Goal: Task Accomplishment & Management: Use online tool/utility

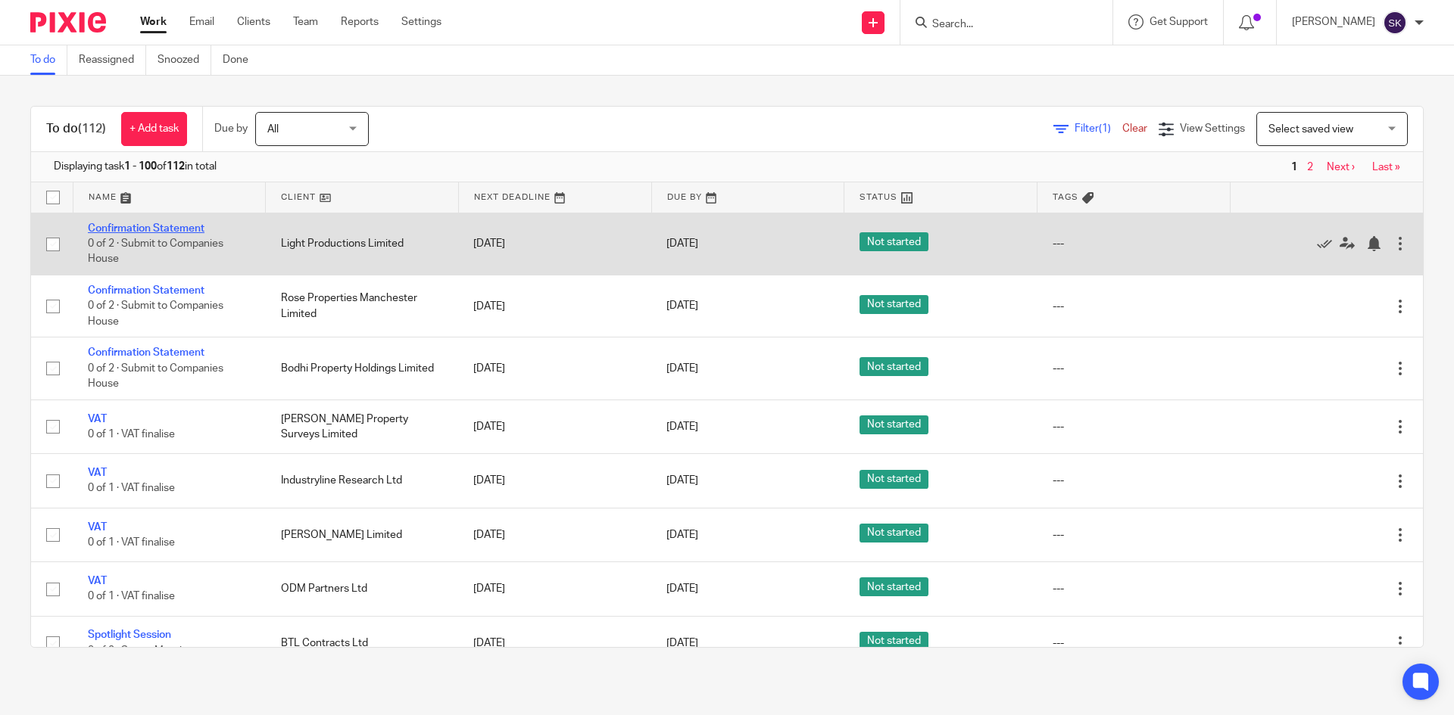
click at [145, 223] on link "Confirmation Statement" at bounding box center [146, 228] width 117 height 11
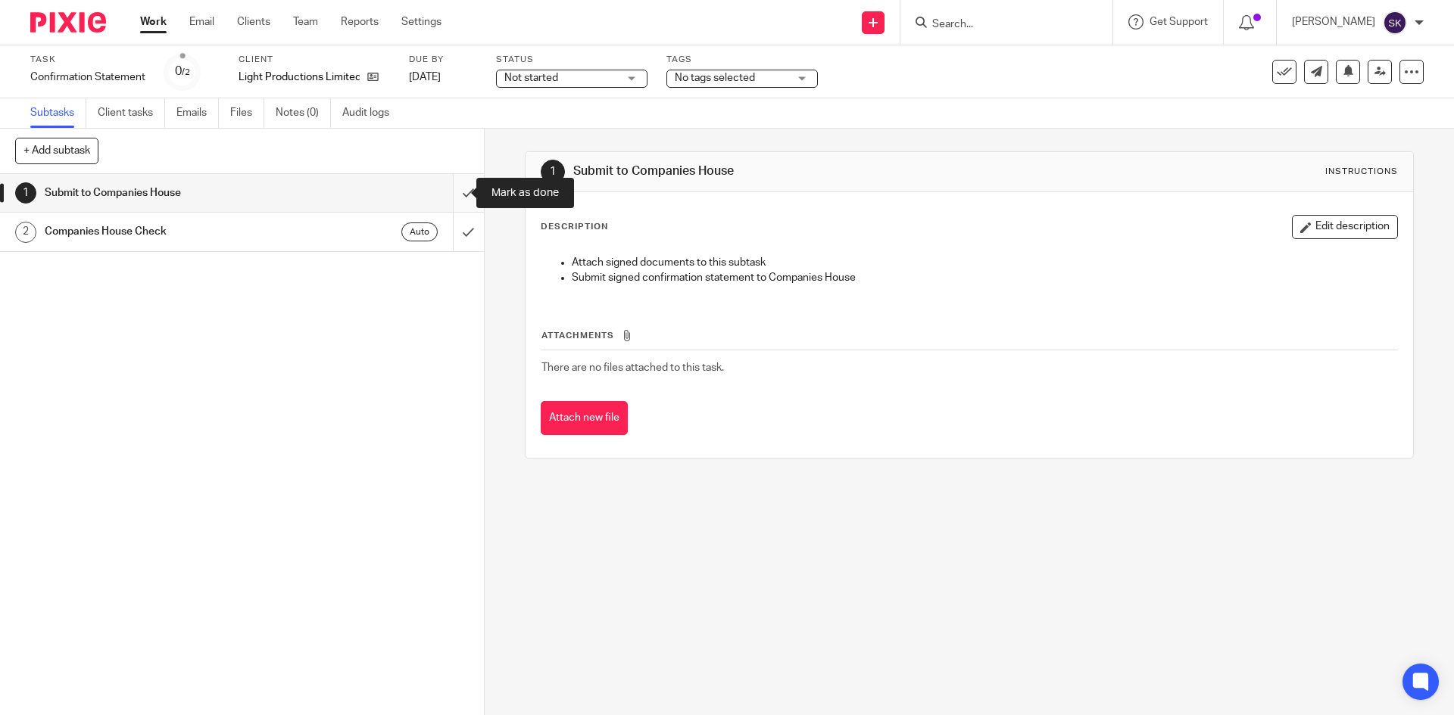
click at [457, 191] on input "submit" at bounding box center [242, 193] width 484 height 38
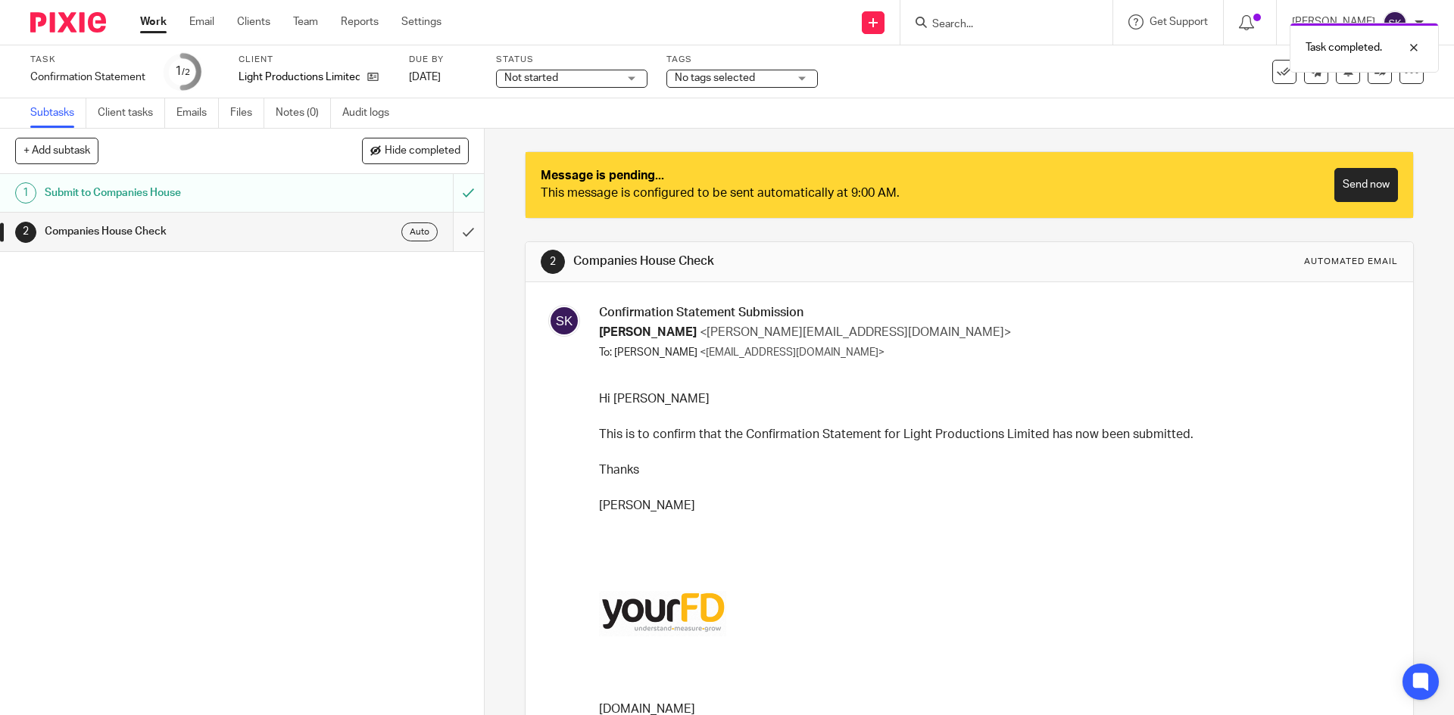
click at [454, 230] on input "submit" at bounding box center [242, 232] width 484 height 38
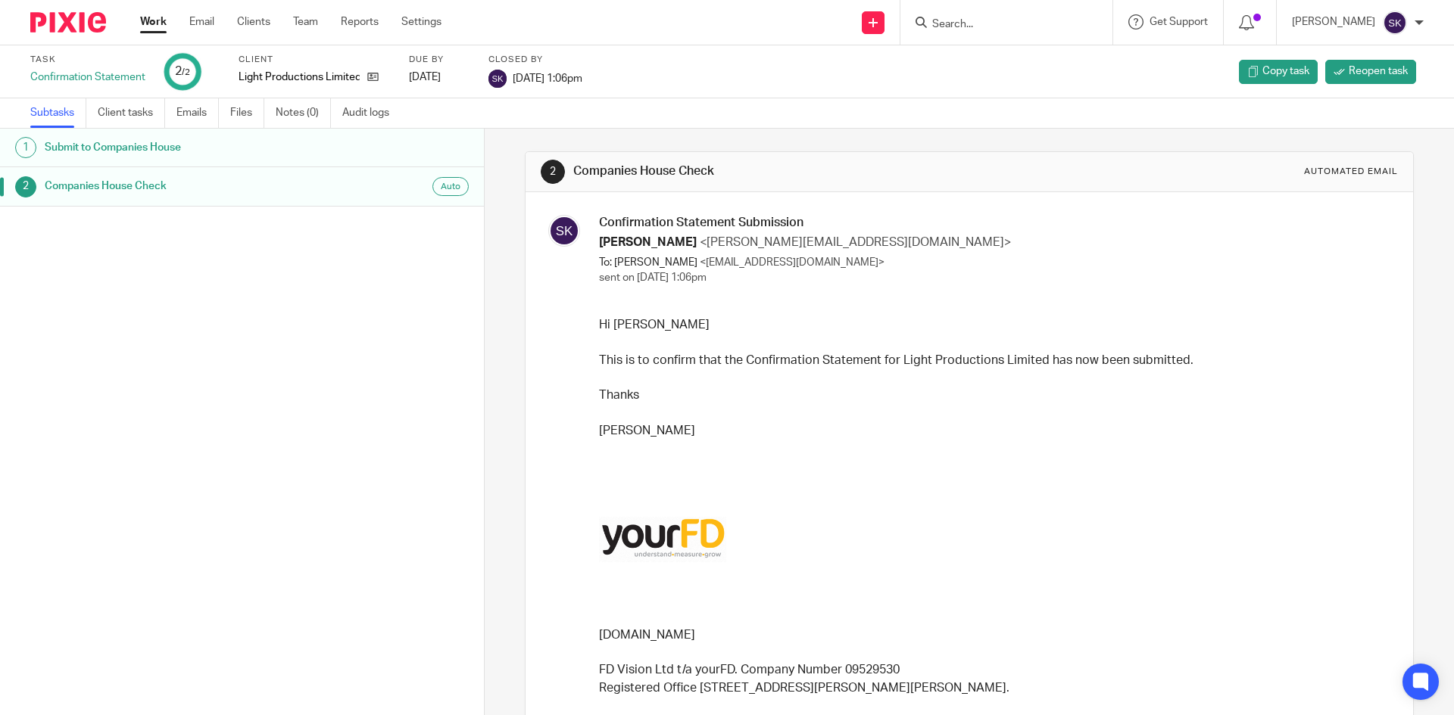
click at [146, 17] on link "Work" at bounding box center [153, 21] width 26 height 15
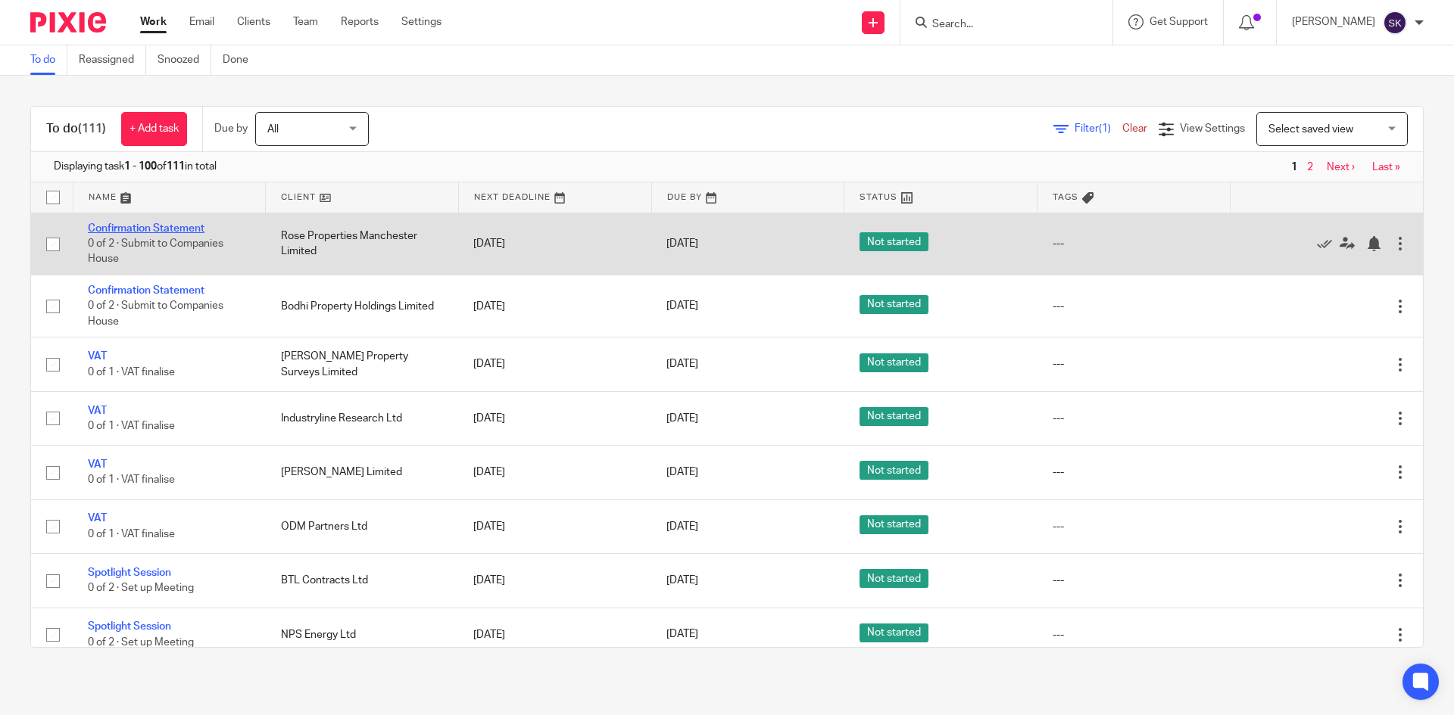
click at [136, 224] on link "Confirmation Statement" at bounding box center [146, 228] width 117 height 11
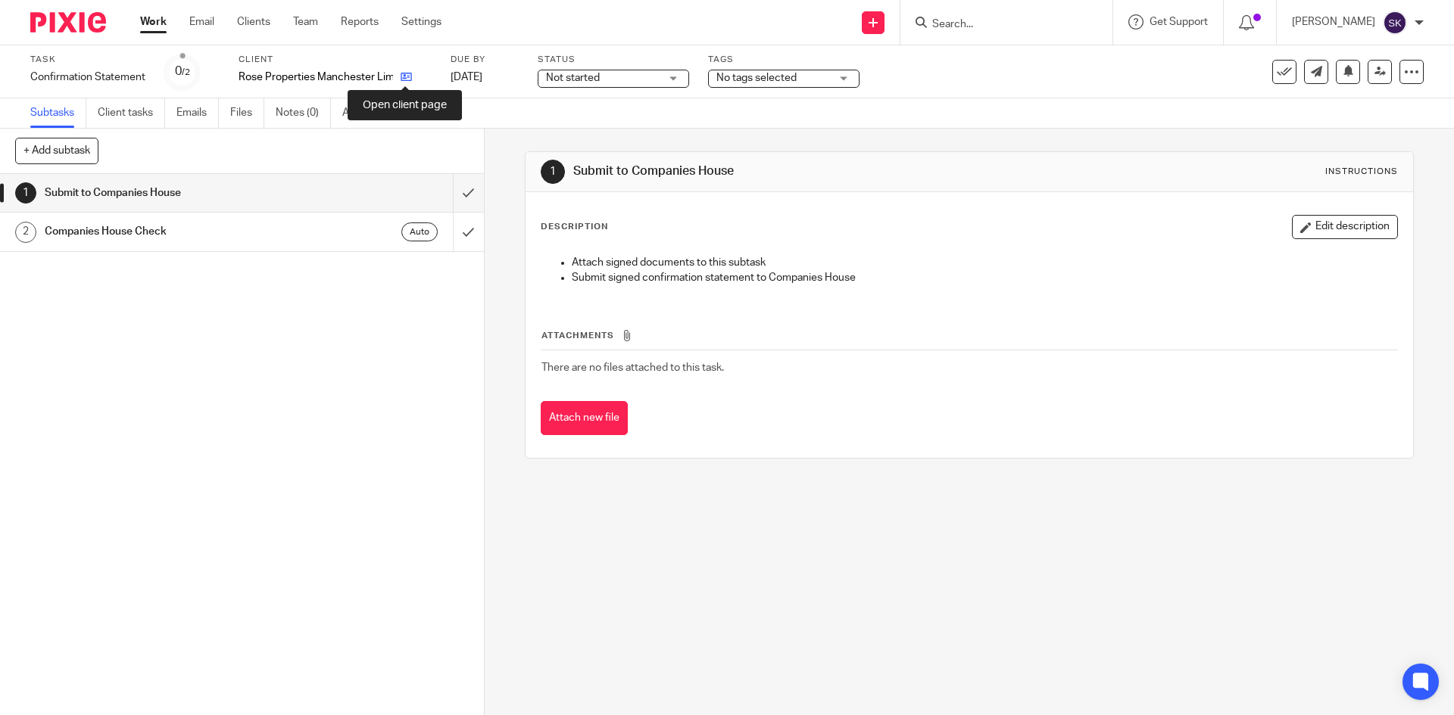
click at [401, 78] on icon at bounding box center [406, 76] width 11 height 11
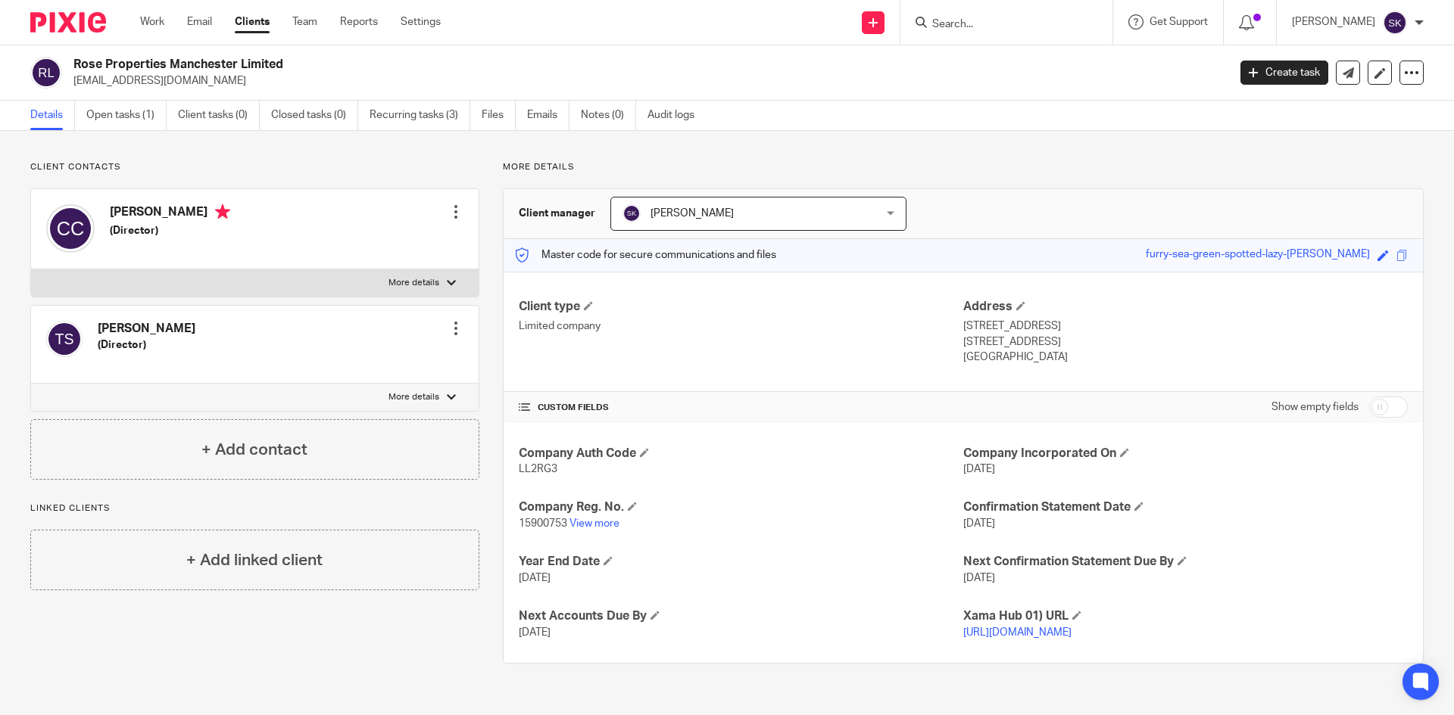
click at [544, 523] on span "15900753" at bounding box center [543, 524] width 48 height 11
copy p "15900753"
click at [533, 468] on span "LL2RG3" at bounding box center [538, 469] width 39 height 11
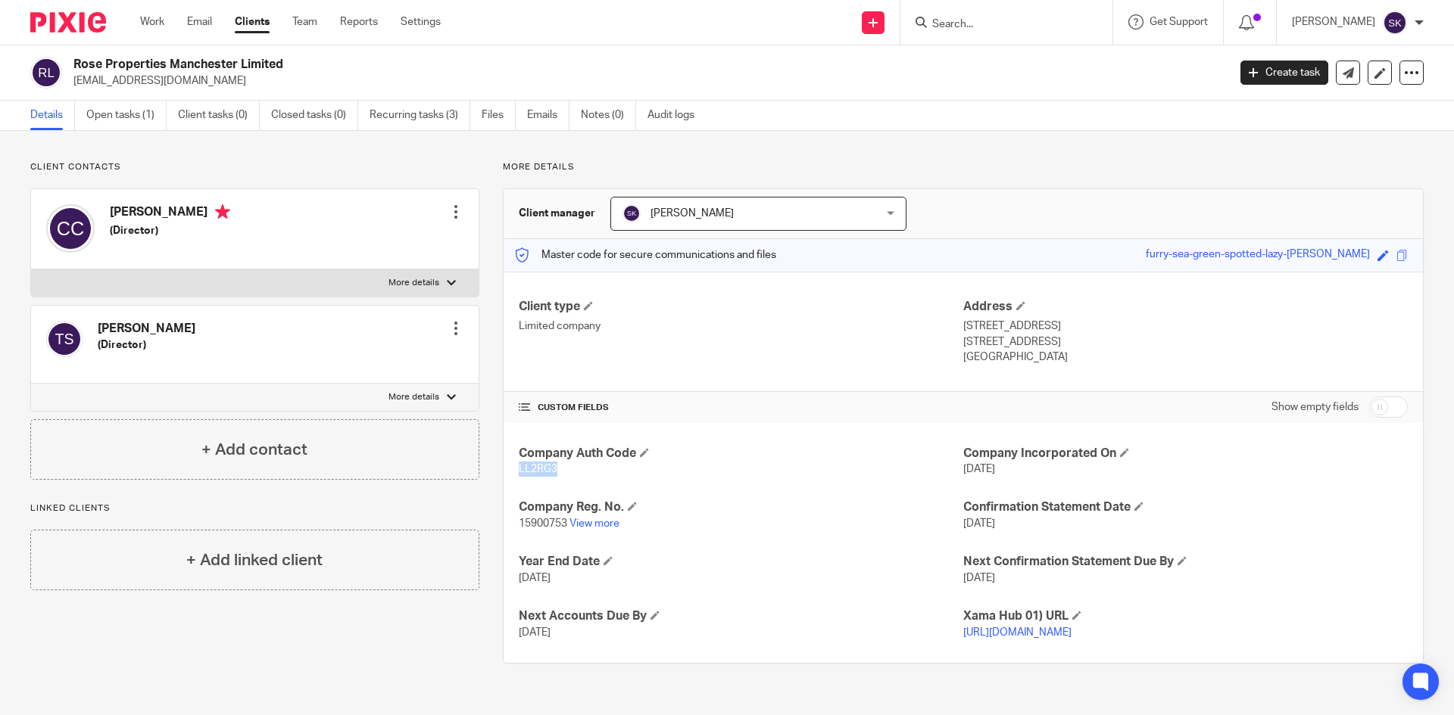
copy span "LL2RG3"
click at [585, 522] on link "View more" at bounding box center [594, 524] width 50 height 11
click at [129, 126] on link "Open tasks (1)" at bounding box center [126, 116] width 80 height 30
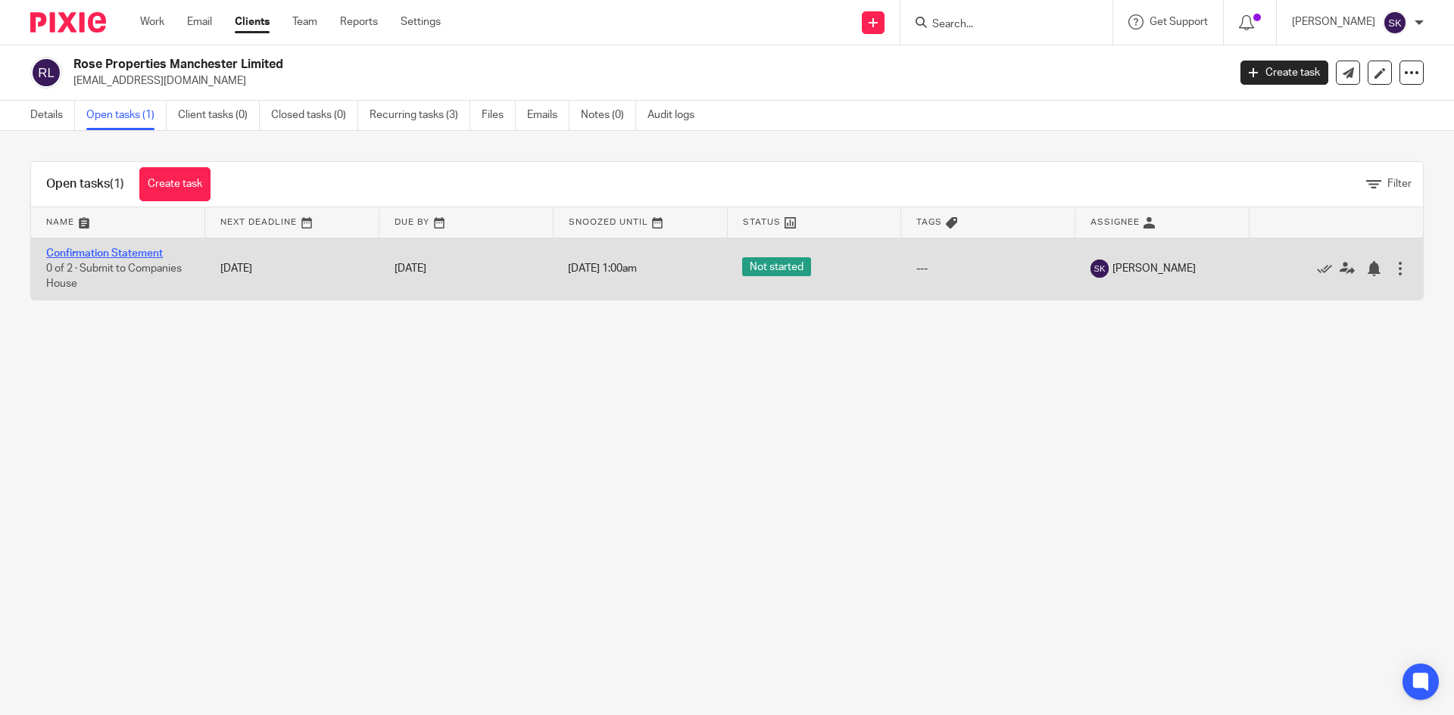
click at [82, 252] on link "Confirmation Statement" at bounding box center [104, 253] width 117 height 11
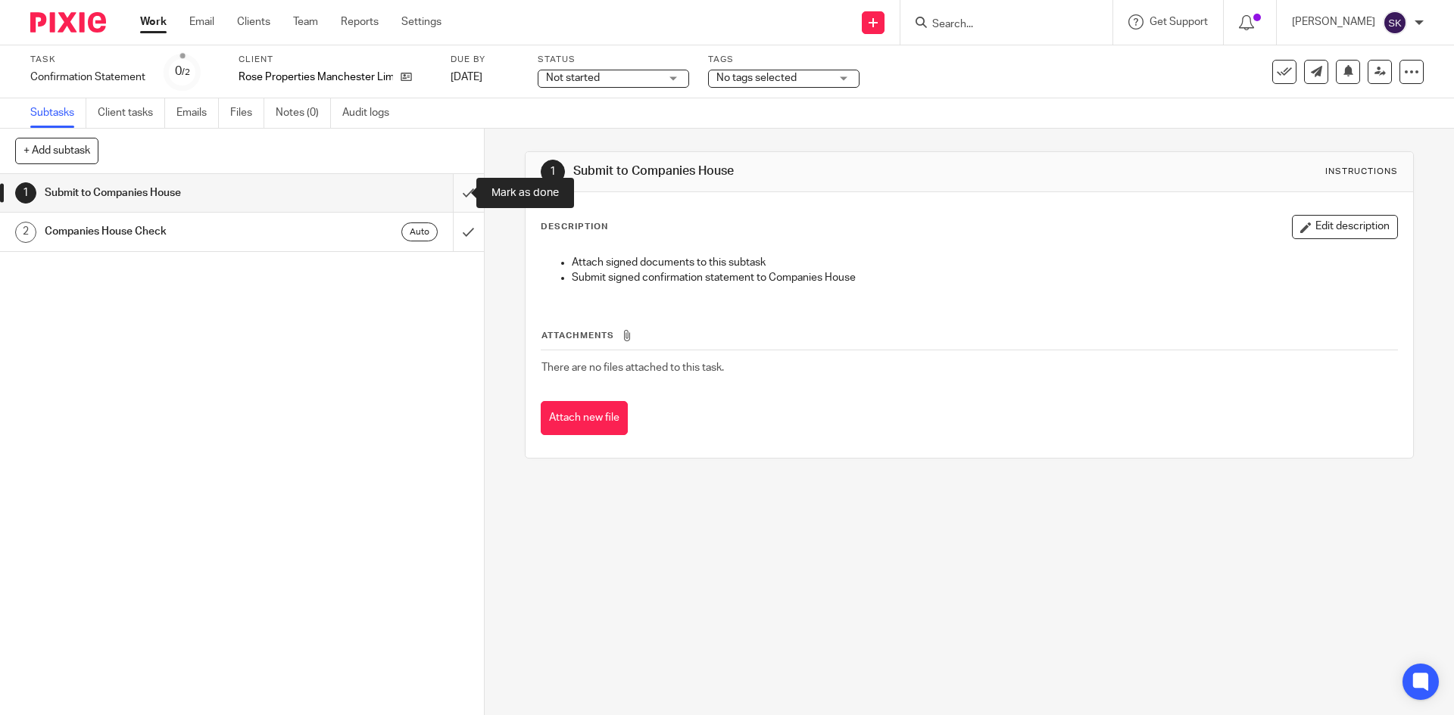
click at [458, 196] on input "submit" at bounding box center [242, 193] width 484 height 38
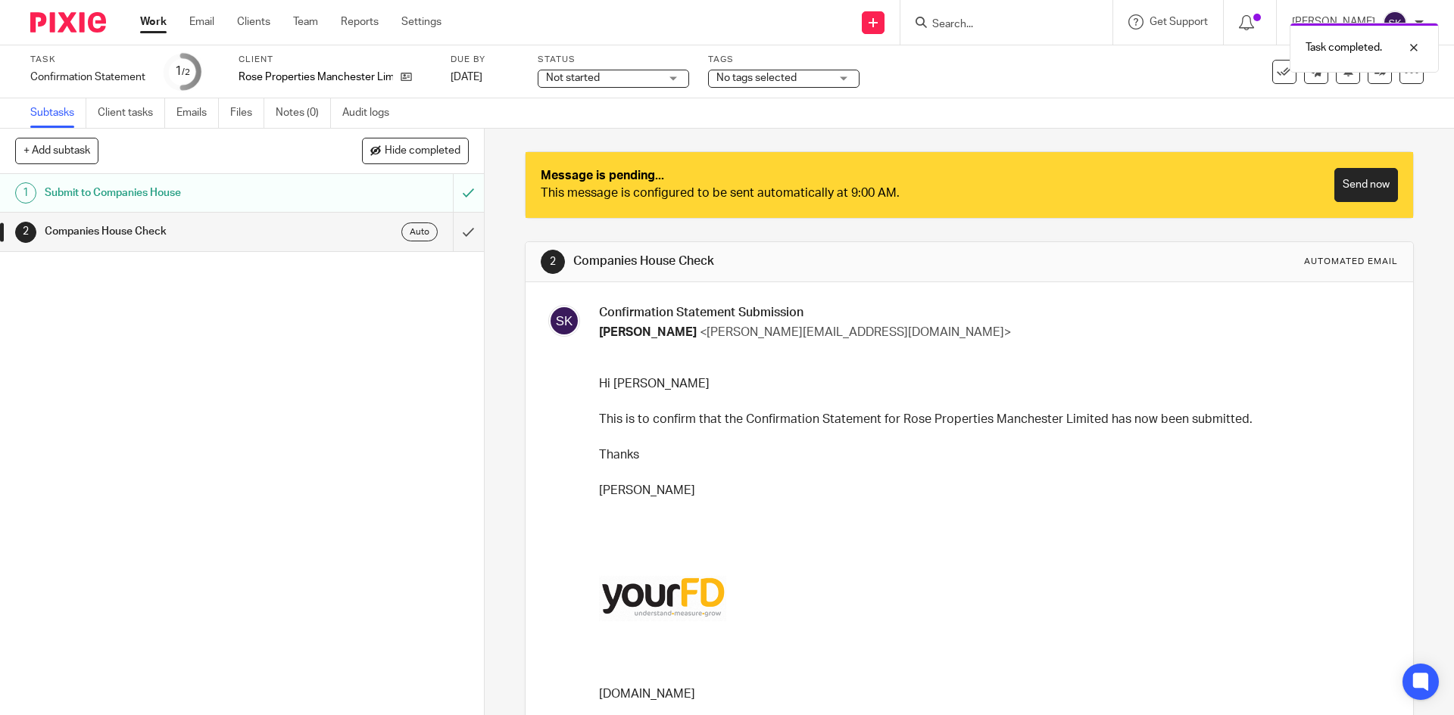
click at [445, 233] on input "submit" at bounding box center [242, 232] width 484 height 38
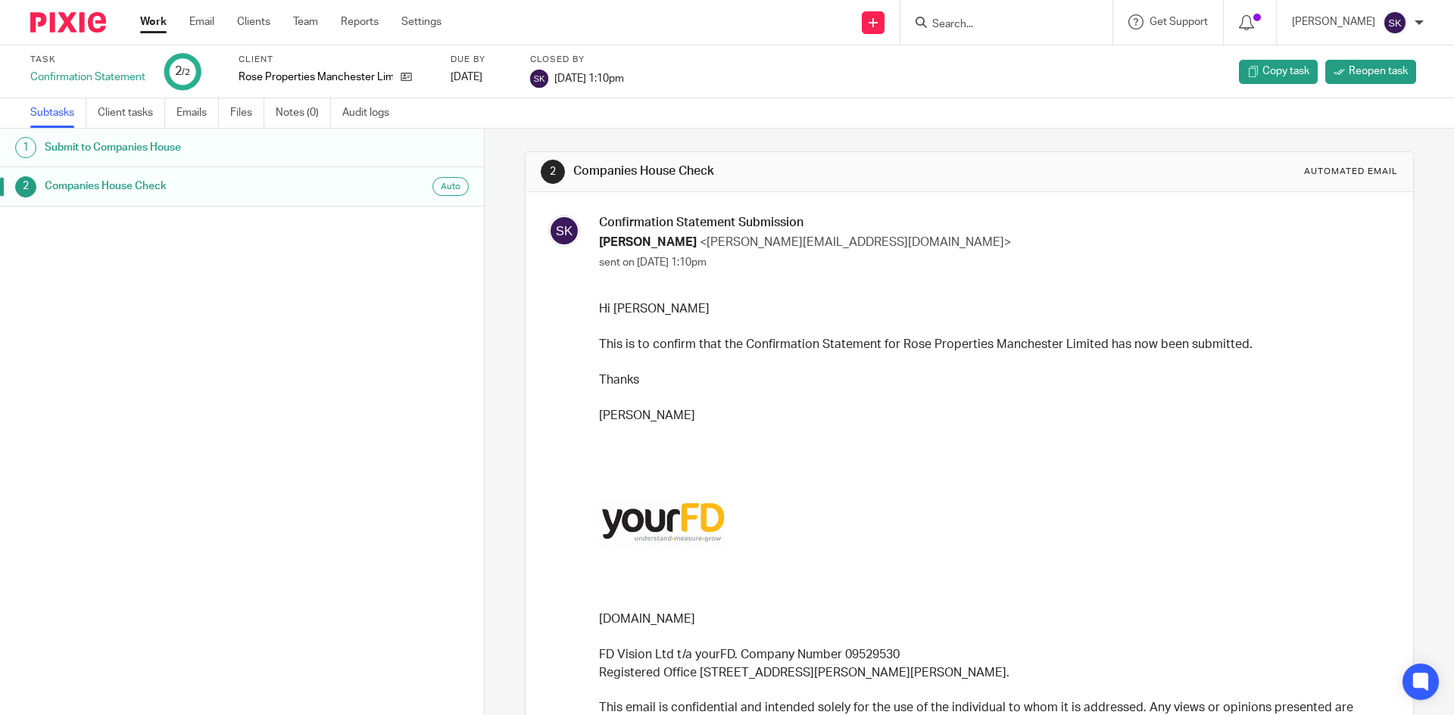
click at [144, 20] on link "Work" at bounding box center [153, 21] width 26 height 15
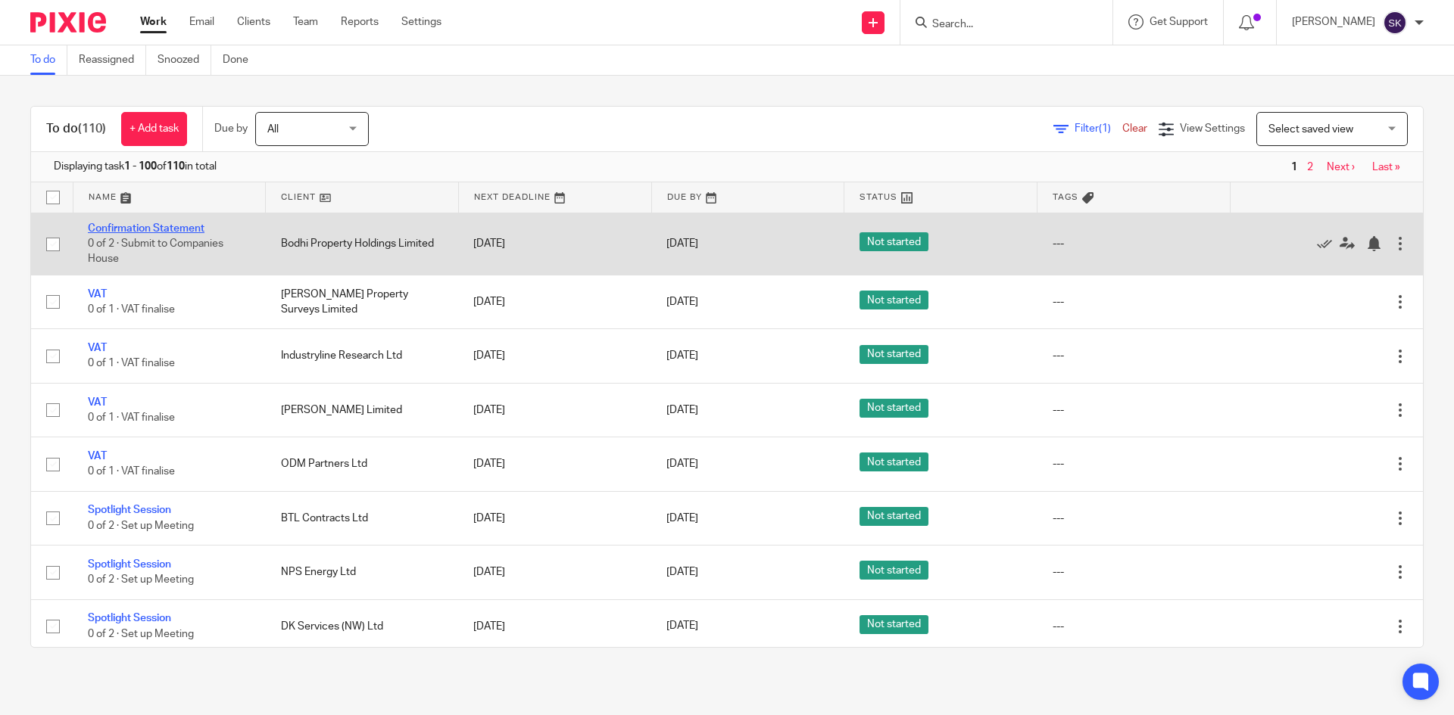
click at [157, 228] on link "Confirmation Statement" at bounding box center [146, 228] width 117 height 11
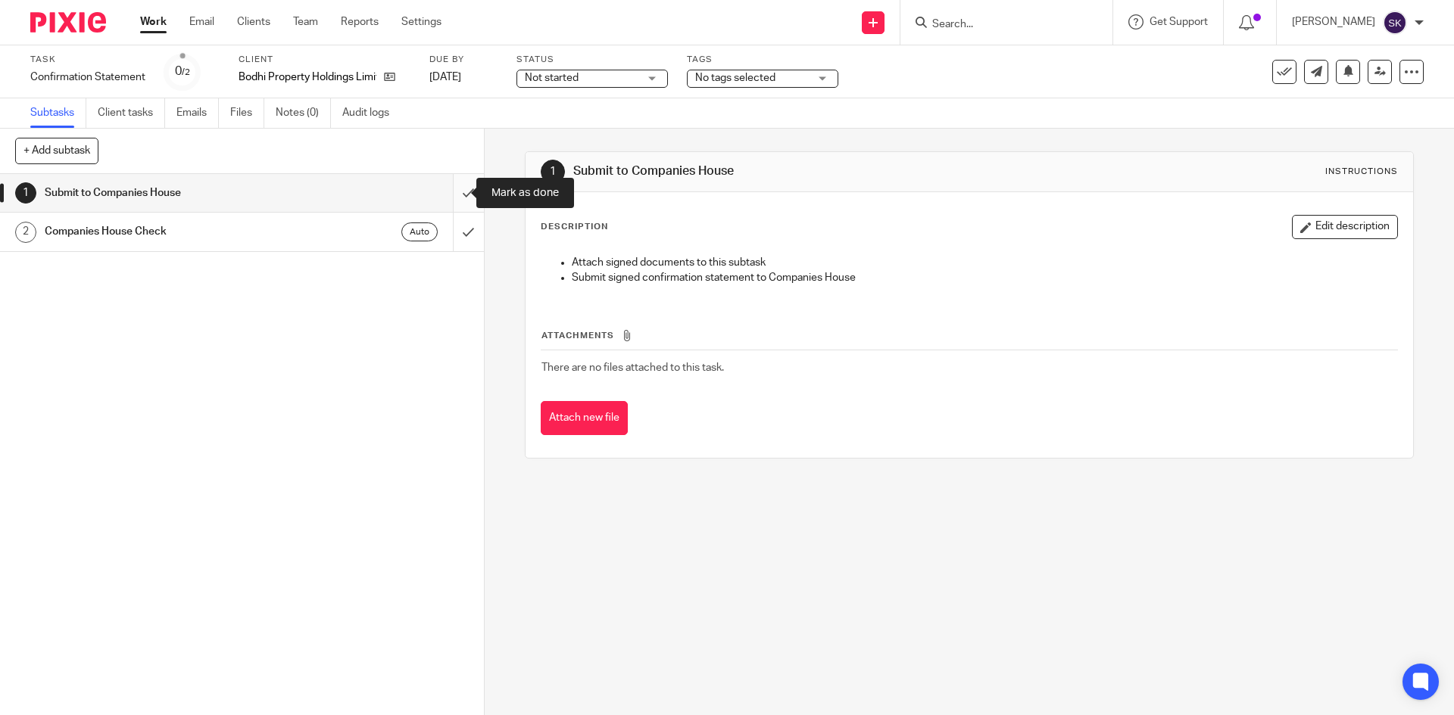
click at [459, 189] on input "submit" at bounding box center [242, 193] width 484 height 38
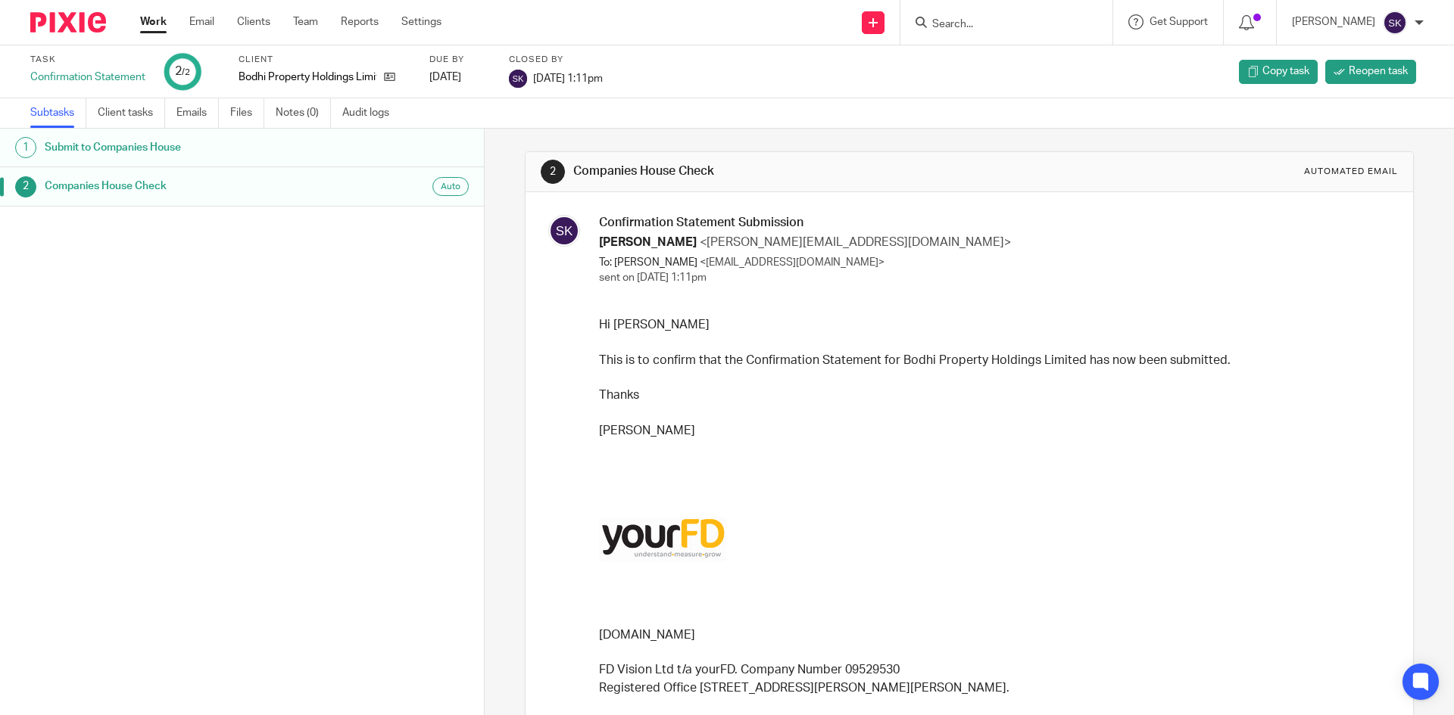
click at [140, 24] on link "Work" at bounding box center [153, 21] width 26 height 15
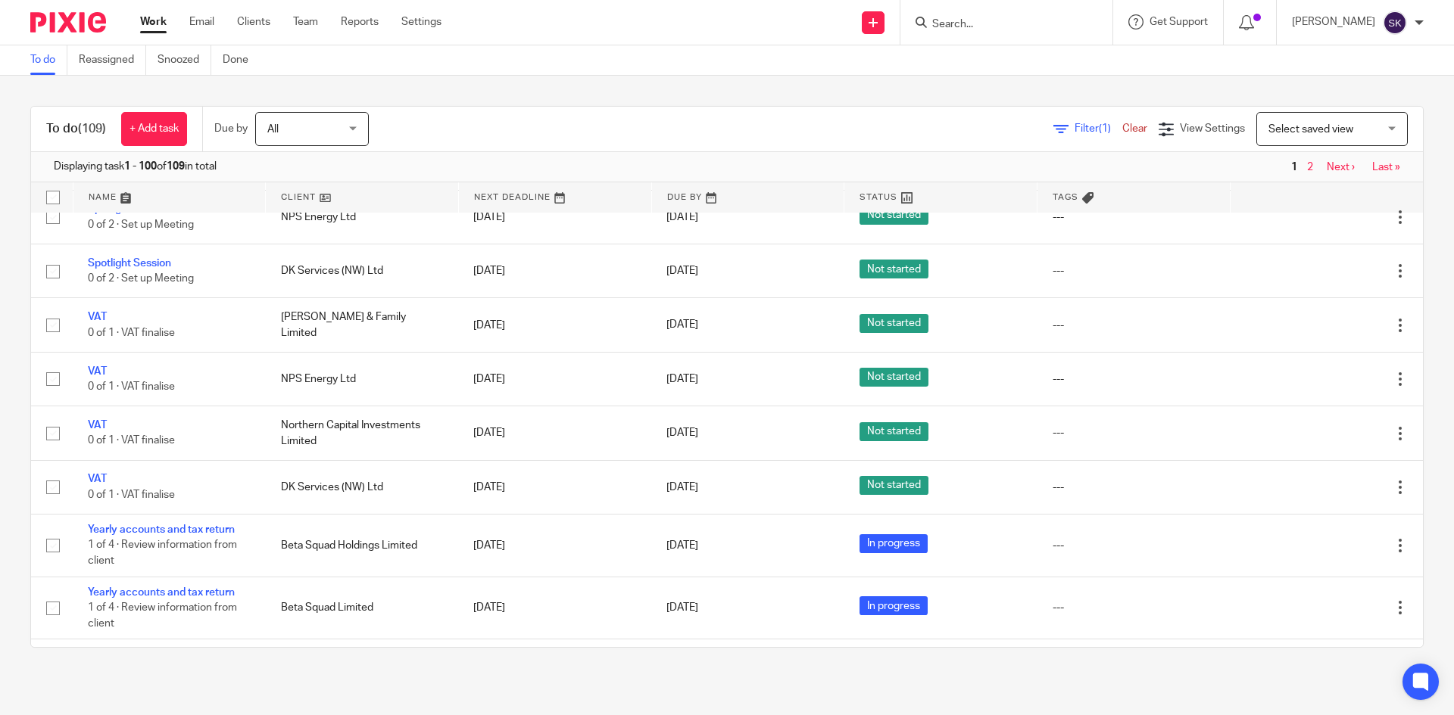
scroll to position [303, 0]
